Goal: Task Accomplishment & Management: Manage account settings

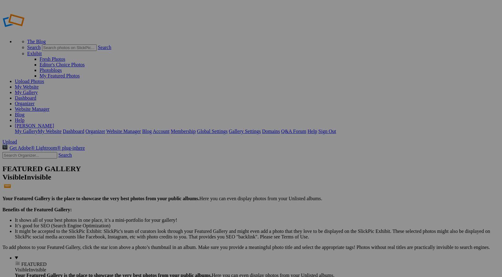
click at [233, 99] on img at bounding box center [226, 92] width 29 height 46
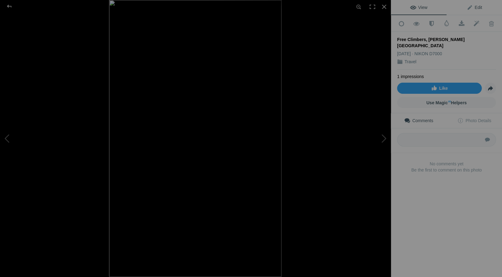
click at [477, 6] on span "Edit" at bounding box center [473, 7] width 15 height 5
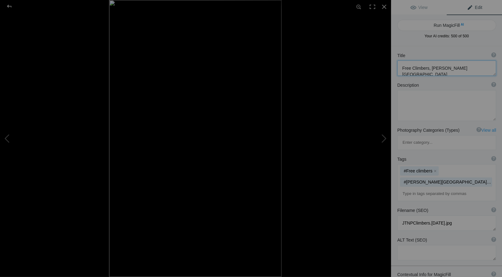
drag, startPoint x: 477, startPoint y: 67, endPoint x: 482, endPoint y: 69, distance: 5.1
click at [477, 67] on textarea at bounding box center [446, 67] width 99 height 15
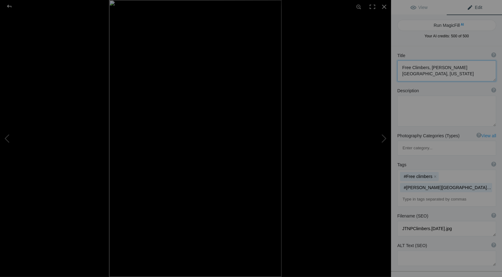
type textarea "Free Climbers, Joshua Tree National Park, California"
click at [477, 6] on span "Edit" at bounding box center [473, 7] width 15 height 5
click at [383, 6] on div at bounding box center [384, 7] width 14 height 14
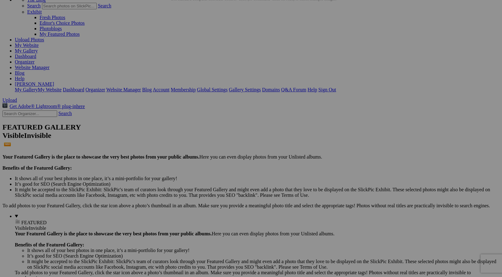
scroll to position [42, 0]
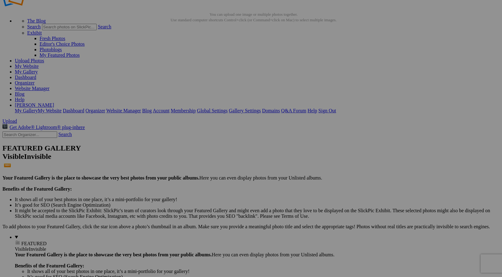
scroll to position [16, 0]
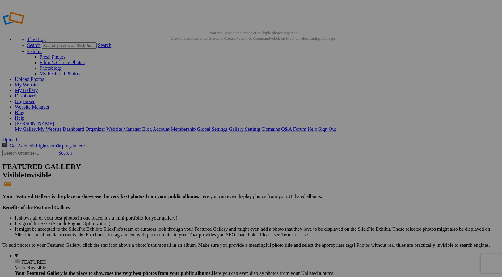
scroll to position [3, 0]
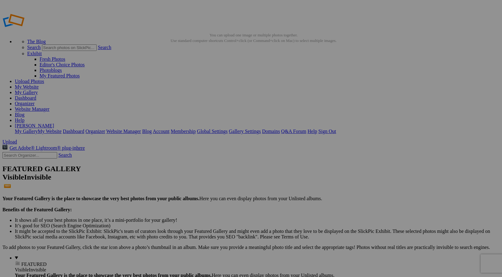
click at [336, 129] on link "Sign Out" at bounding box center [327, 131] width 18 height 5
